Goal: Task Accomplishment & Management: Manage account settings

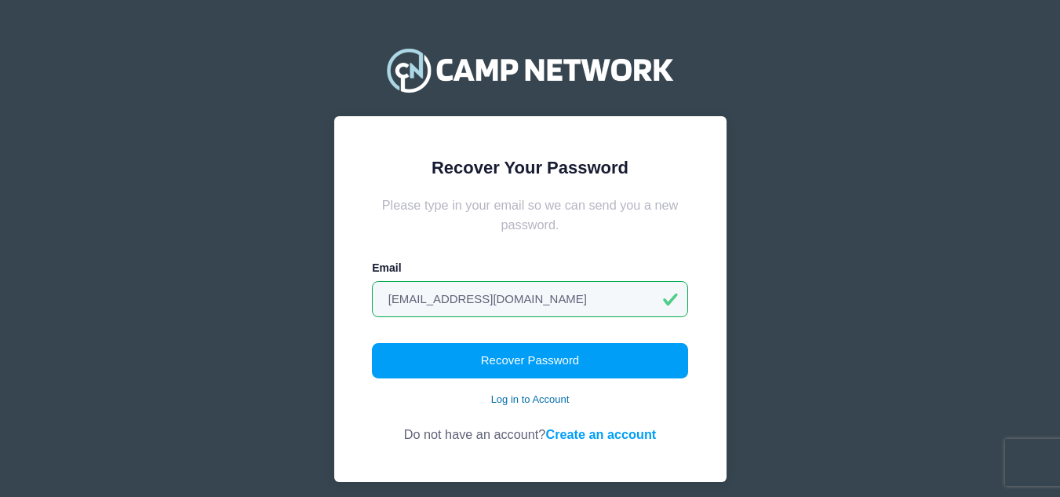
click at [549, 393] on link "Log in to Account" at bounding box center [530, 400] width 78 height 16
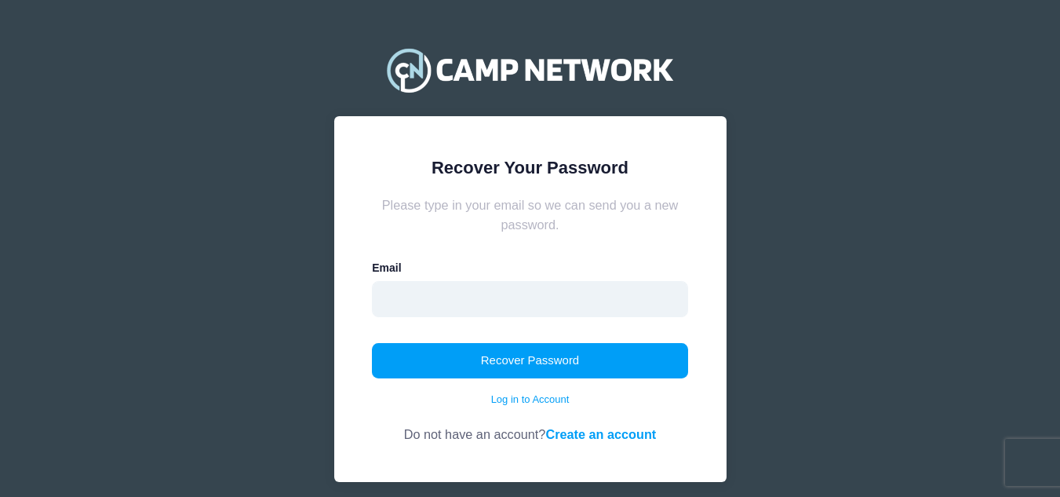
click at [527, 305] on input "email" at bounding box center [530, 299] width 316 height 36
type input "[EMAIL_ADDRESS][DOMAIN_NAME]"
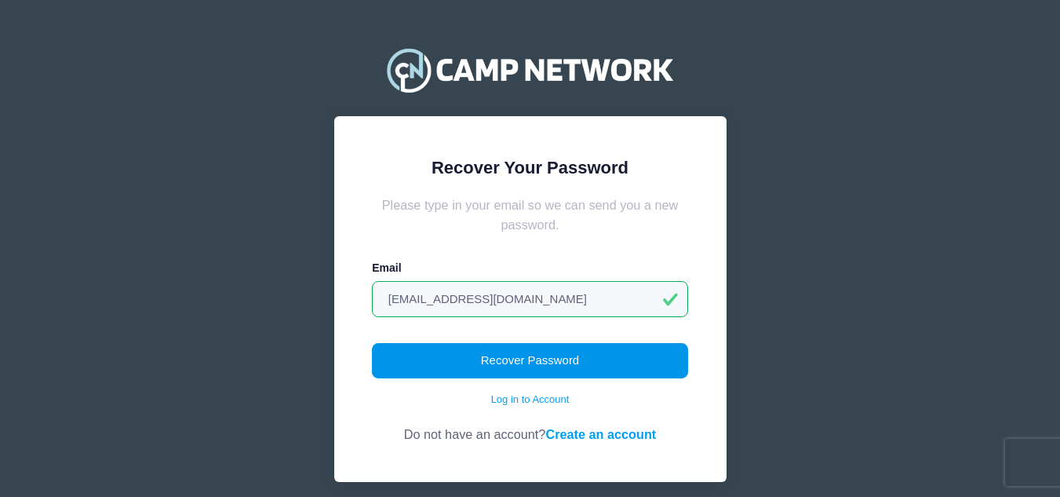
click at [538, 358] on button "Recover Password" at bounding box center [530, 361] width 316 height 36
